Goal: Task Accomplishment & Management: Manage account settings

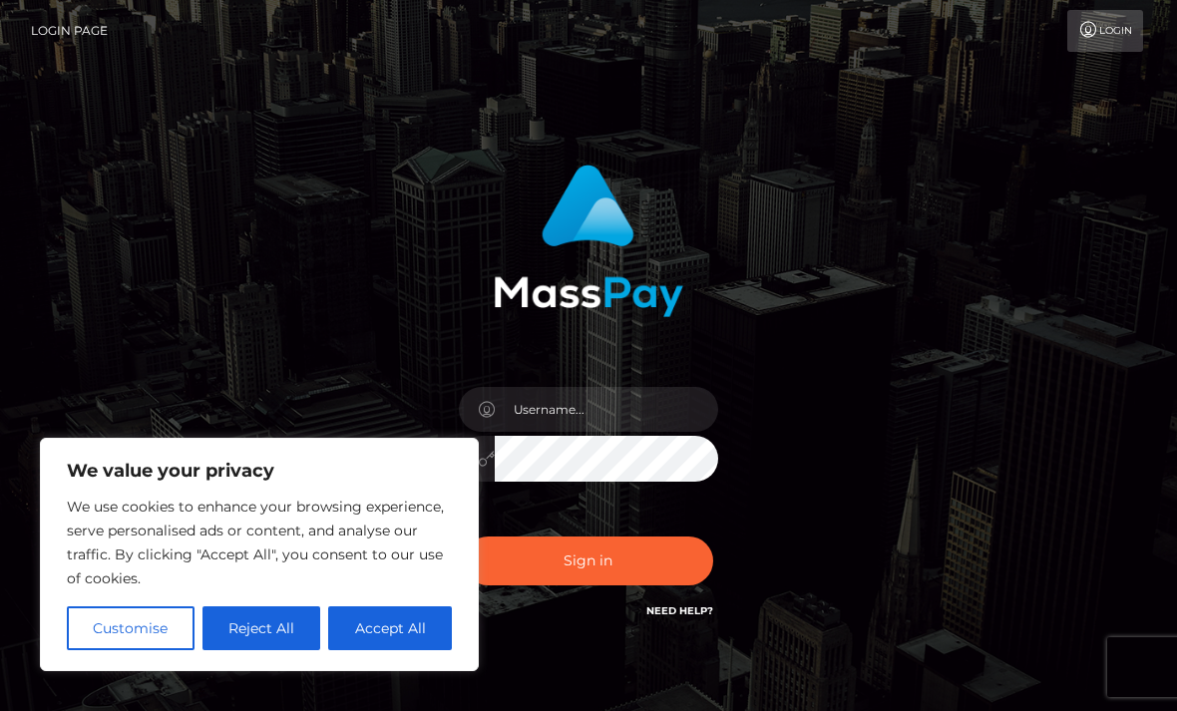
click at [376, 616] on button "Accept All" at bounding box center [390, 629] width 124 height 44
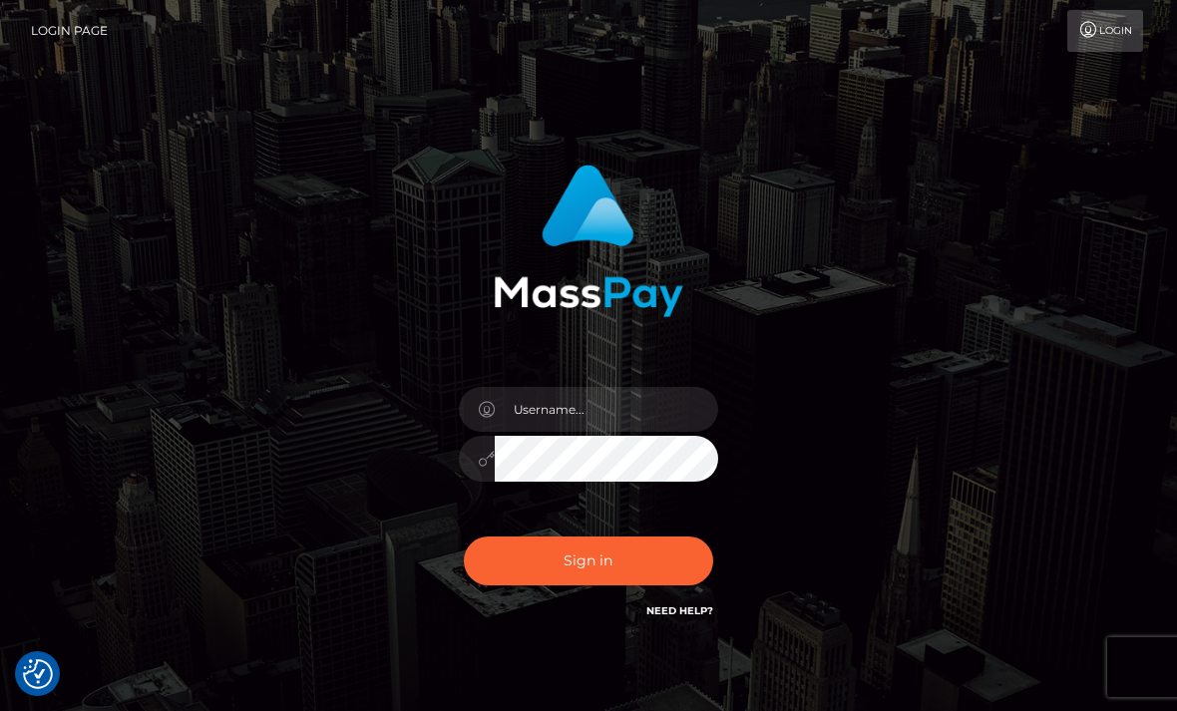
checkbox input "true"
click at [586, 421] on input "text" at bounding box center [606, 409] width 223 height 45
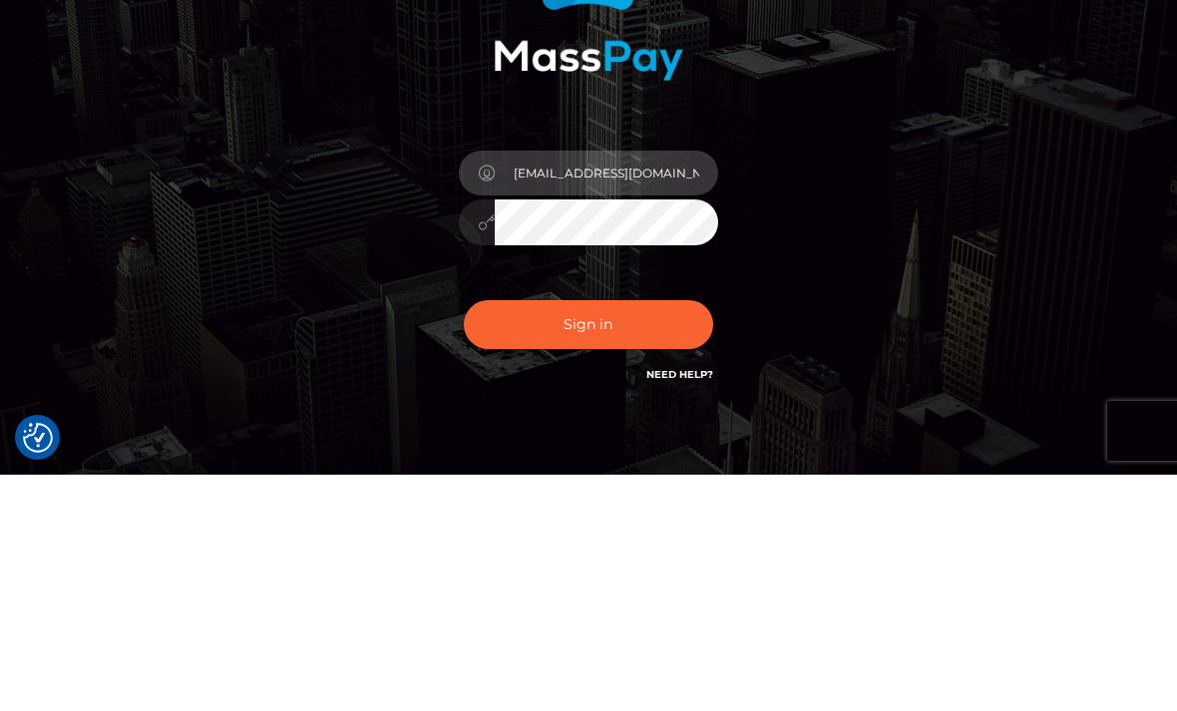
type input "isobeljones00000@gmail.com"
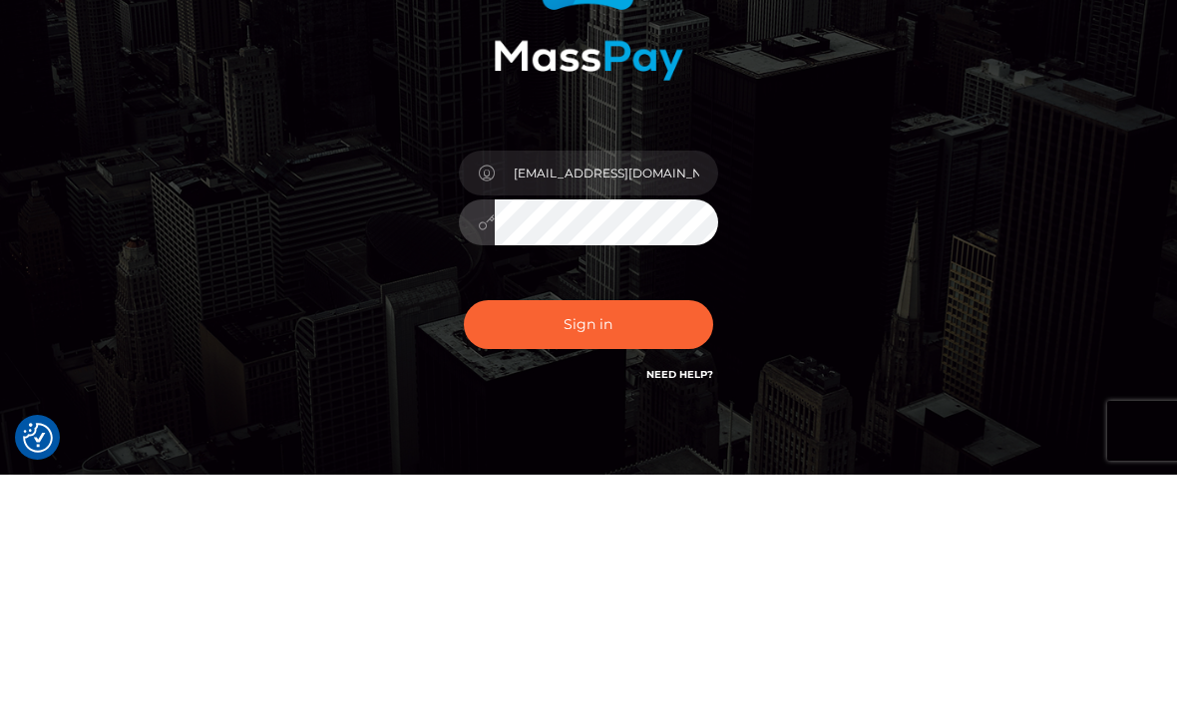
click at [588, 537] on button "Sign in" at bounding box center [588, 561] width 249 height 49
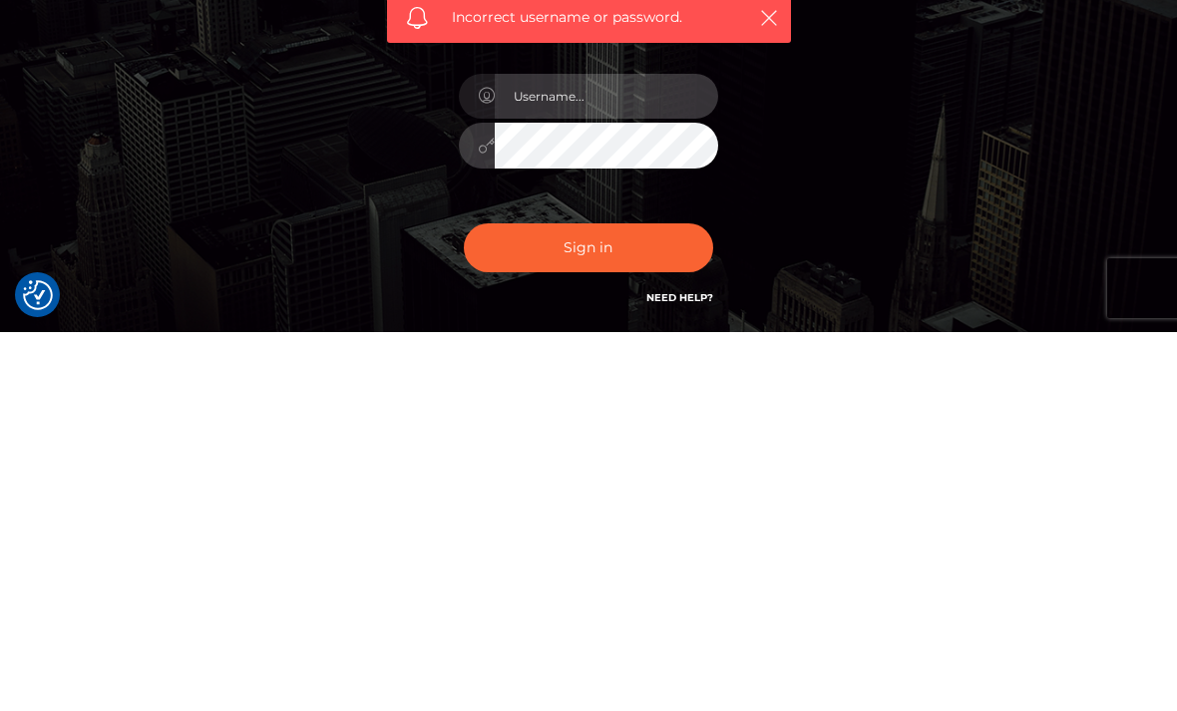
click at [653, 453] on input "text" at bounding box center [606, 475] width 223 height 45
type input "isobeljones00000@gmail.com"
click at [620, 603] on button "Sign in" at bounding box center [588, 627] width 249 height 49
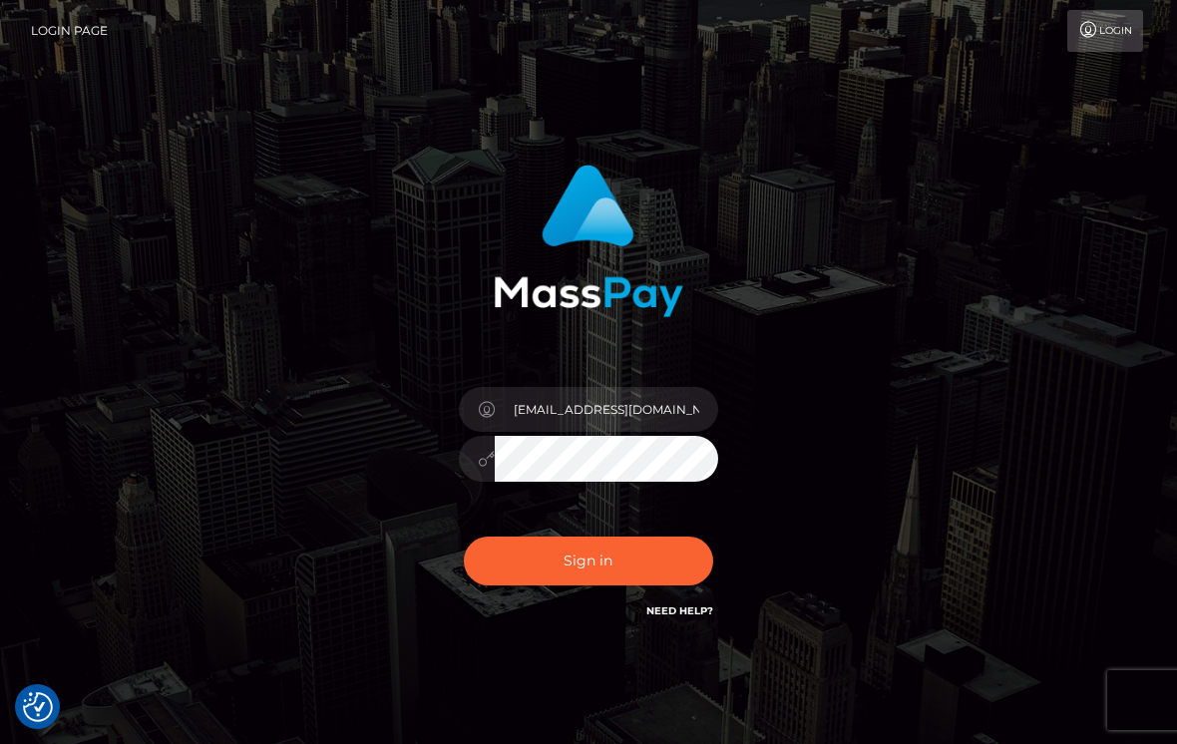
scroll to position [61, 0]
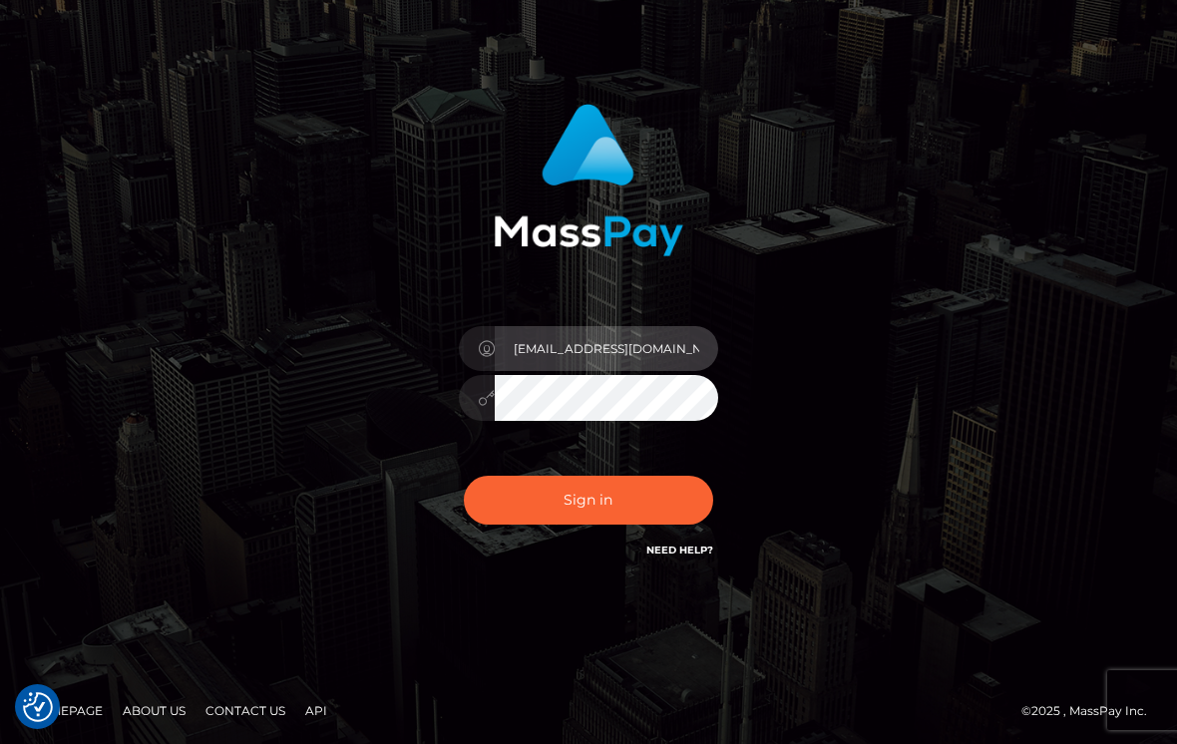
click at [621, 330] on input "[EMAIL_ADDRESS][DOMAIN_NAME]" at bounding box center [606, 348] width 223 height 45
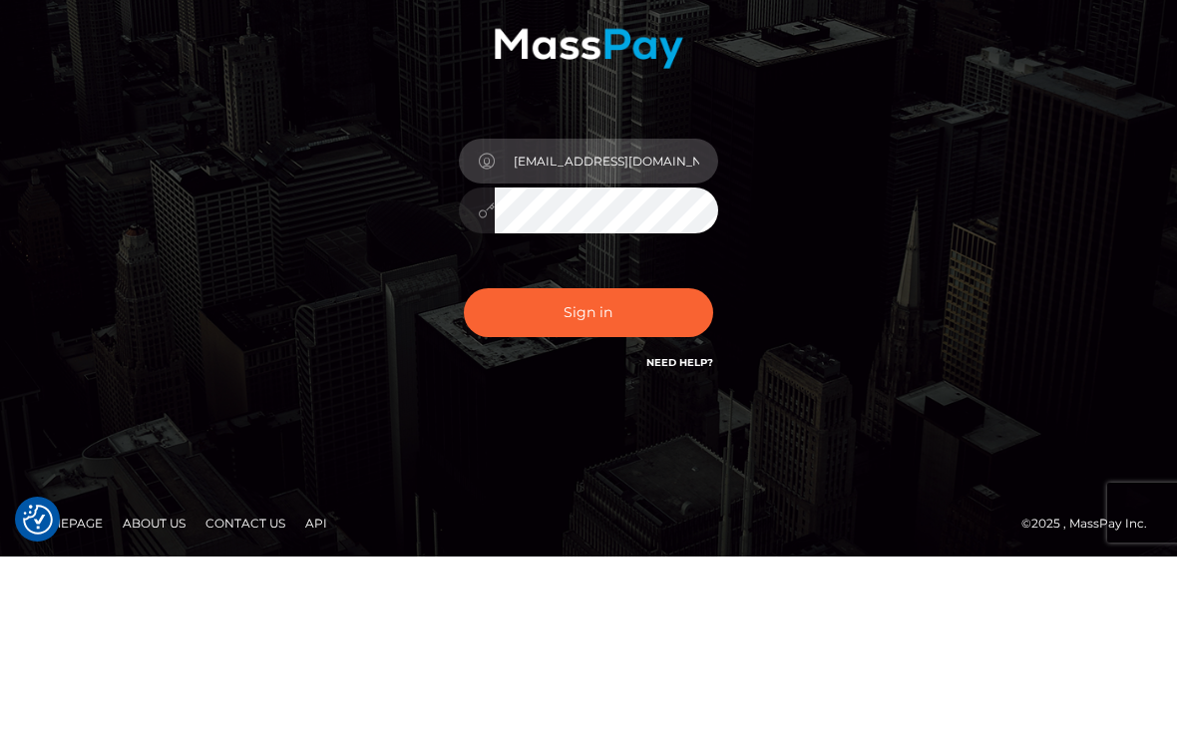
click at [513, 326] on input "isobeljones00000@gmail.com" at bounding box center [606, 348] width 223 height 45
click at [516, 326] on input "isobeljones00000@gmail.com" at bounding box center [606, 348] width 223 height 45
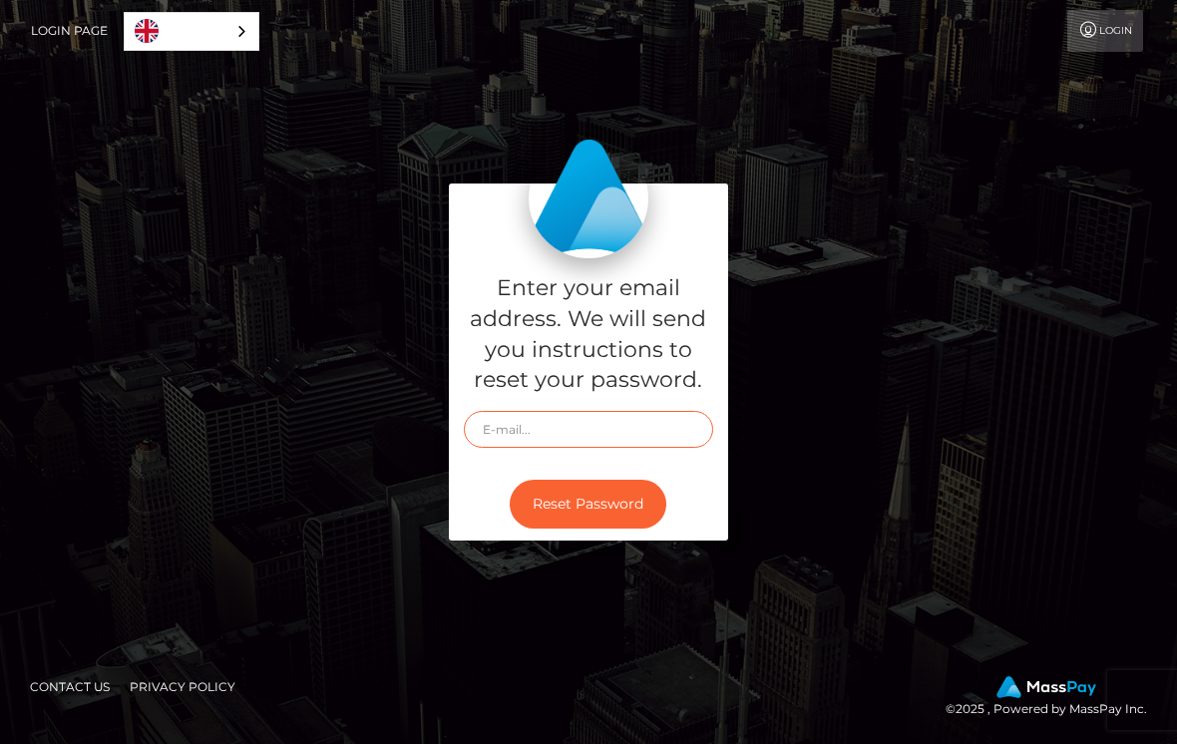
click at [653, 436] on input "text" at bounding box center [588, 429] width 249 height 37
click at [1105, 35] on link "Login" at bounding box center [1105, 31] width 76 height 42
